Goal: Task Accomplishment & Management: Manage account settings

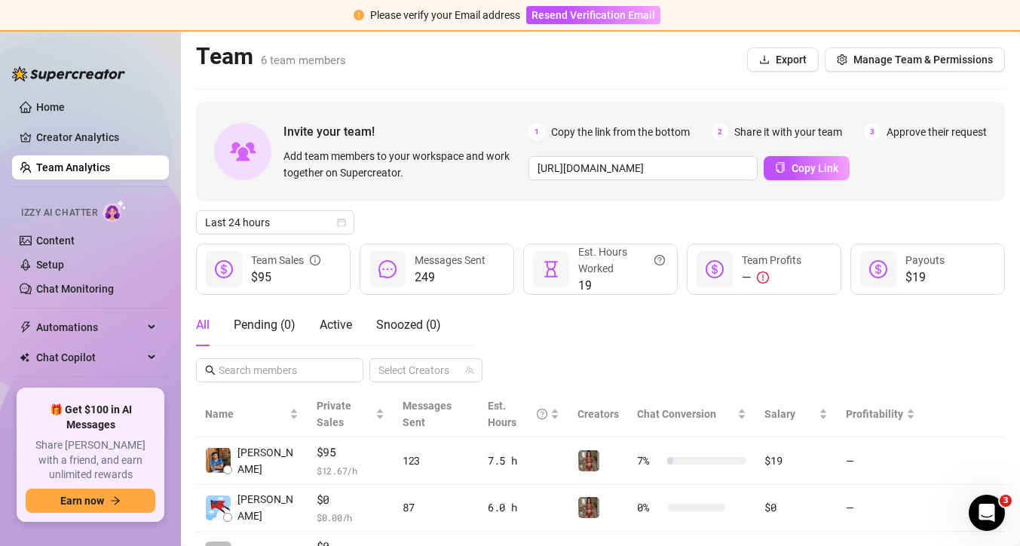
scroll to position [219, 0]
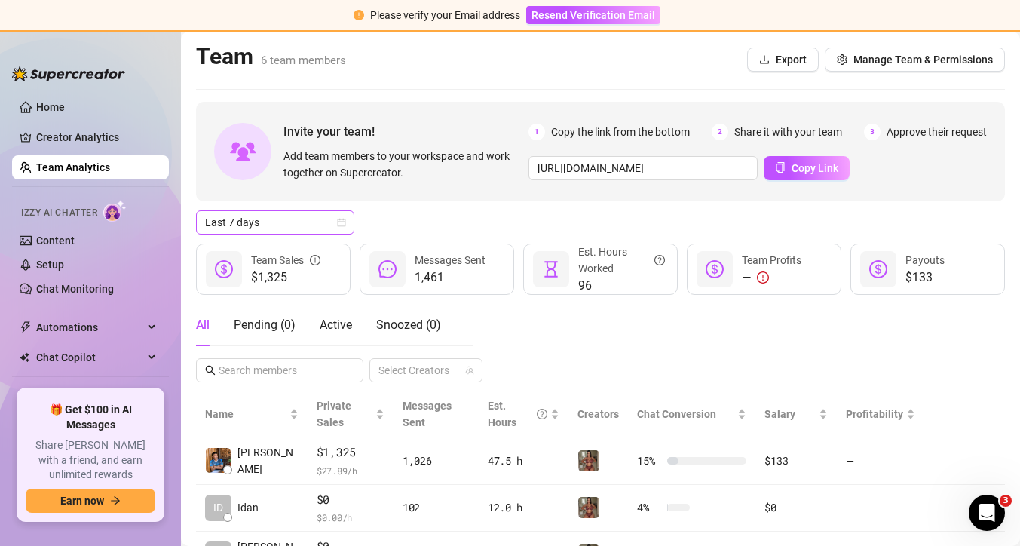
click at [346, 225] on div "Last 7 days" at bounding box center [275, 222] width 158 height 24
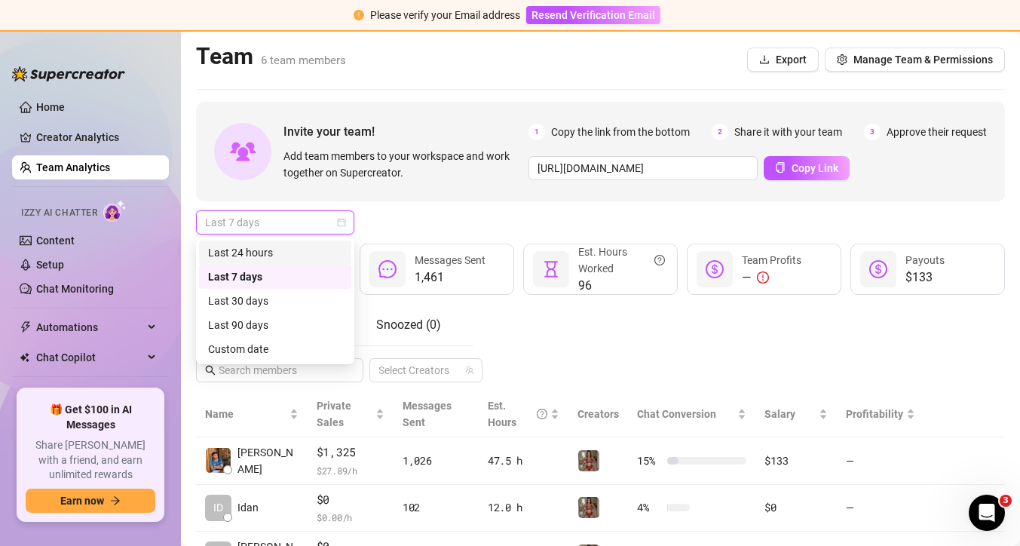
click at [326, 248] on div "Last 24 hours" at bounding box center [275, 252] width 134 height 17
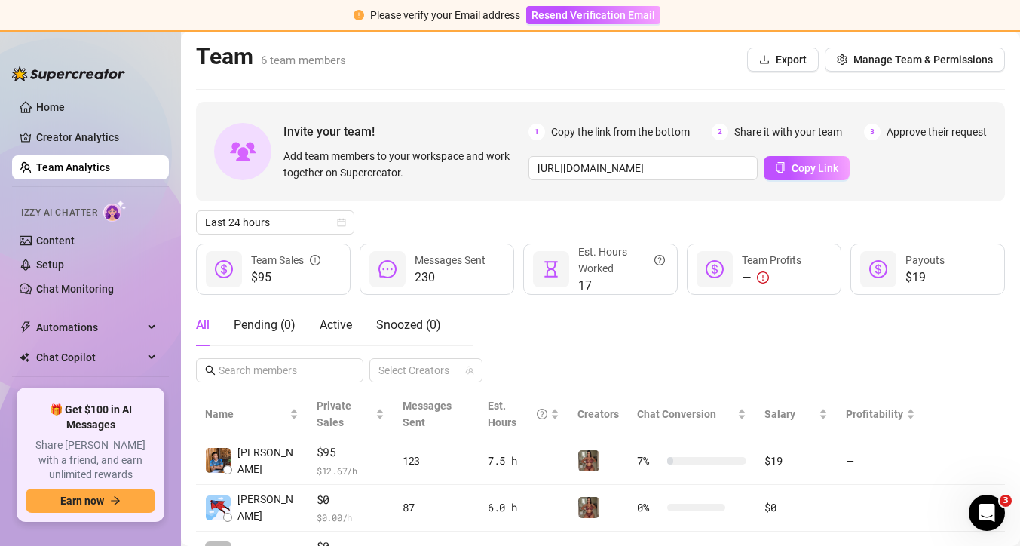
click at [355, 242] on div "Invite your team! Add team members to your workspace and work together on Super…" at bounding box center [600, 411] width 809 height 618
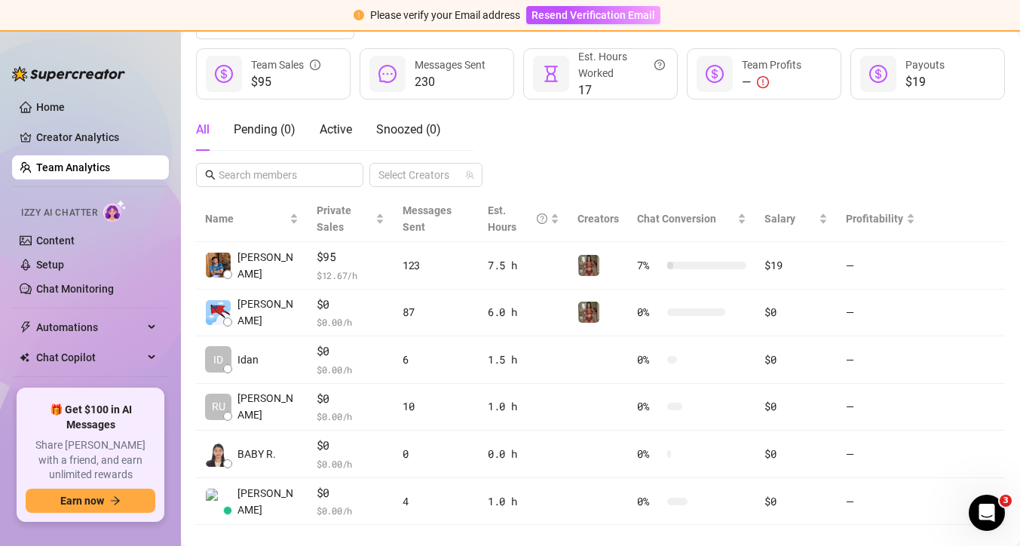
scroll to position [197, 0]
